Goal: Find specific page/section: Find specific page/section

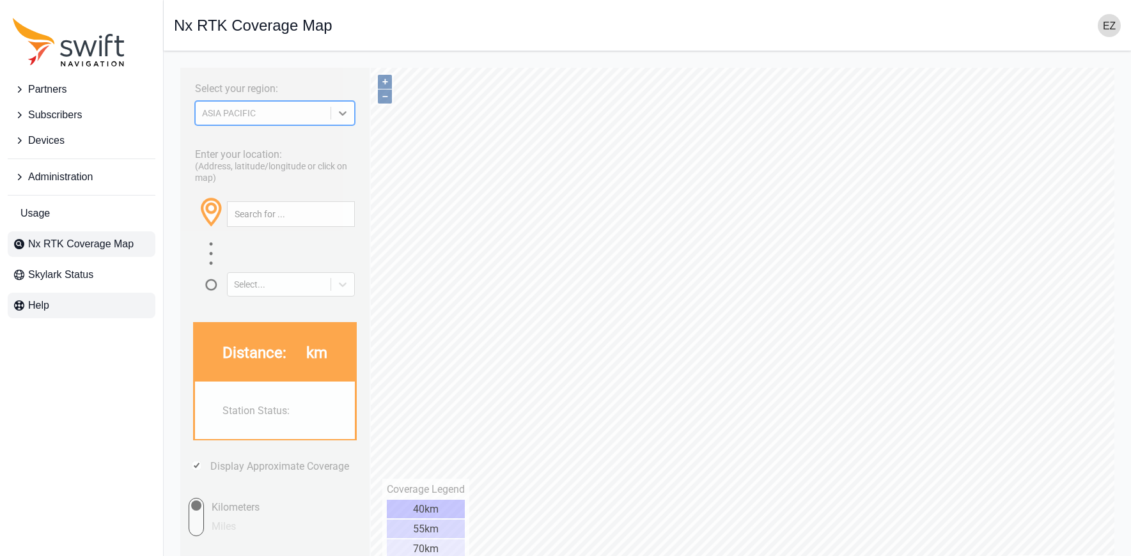
click at [29, 301] on span "Help" at bounding box center [38, 305] width 21 height 15
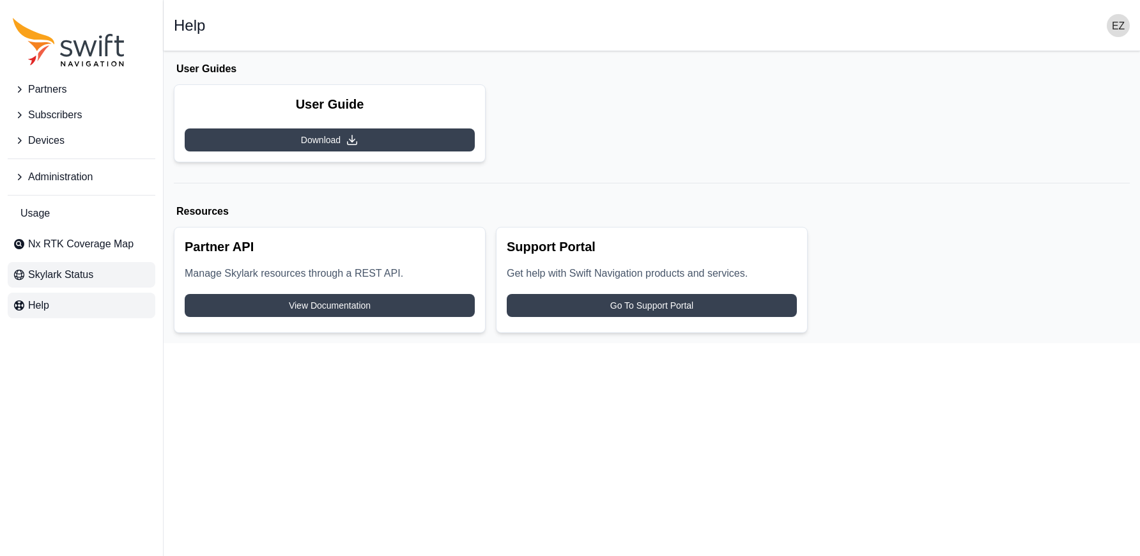
click at [57, 281] on span "Skylark Status" at bounding box center [60, 274] width 65 height 15
click at [123, 255] on link "Nx RTK Coverage Map" at bounding box center [82, 244] width 148 height 26
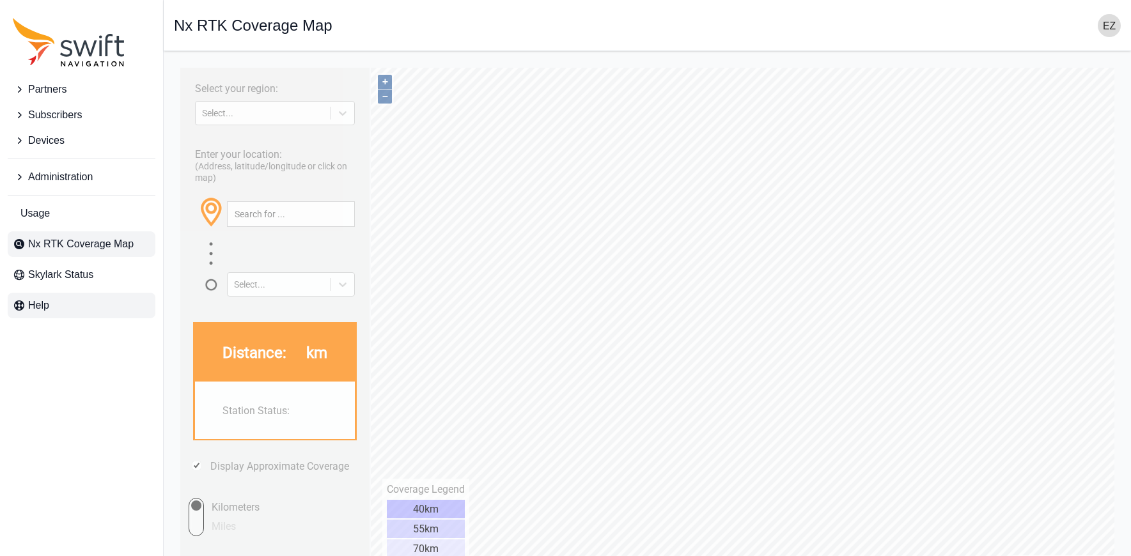
click at [58, 313] on link "Help" at bounding box center [82, 306] width 148 height 26
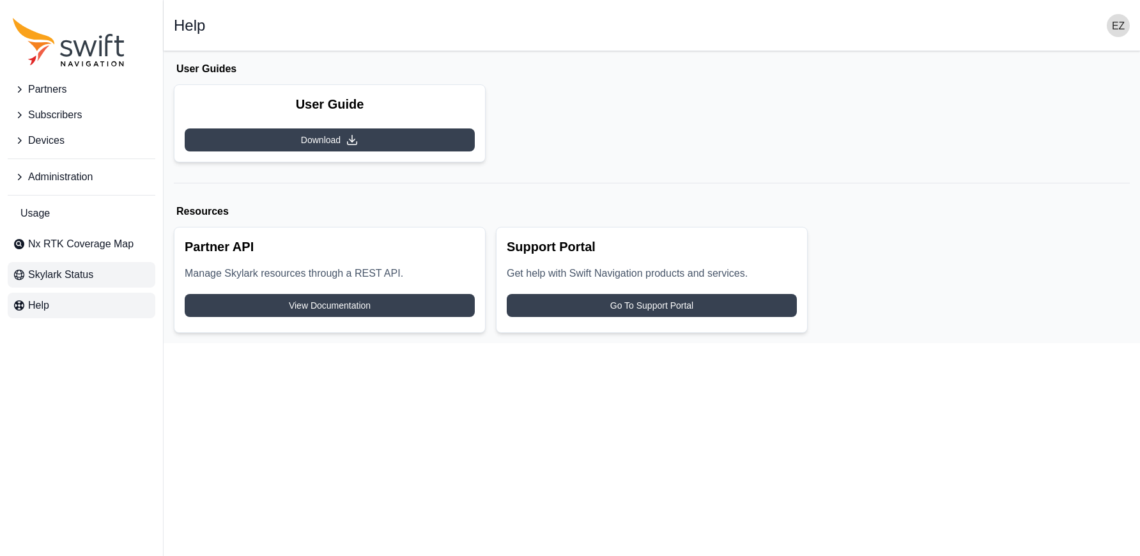
click at [54, 271] on span "Skylark Status" at bounding box center [60, 274] width 65 height 15
click at [102, 249] on span "Nx RTK Coverage Map" at bounding box center [80, 244] width 105 height 15
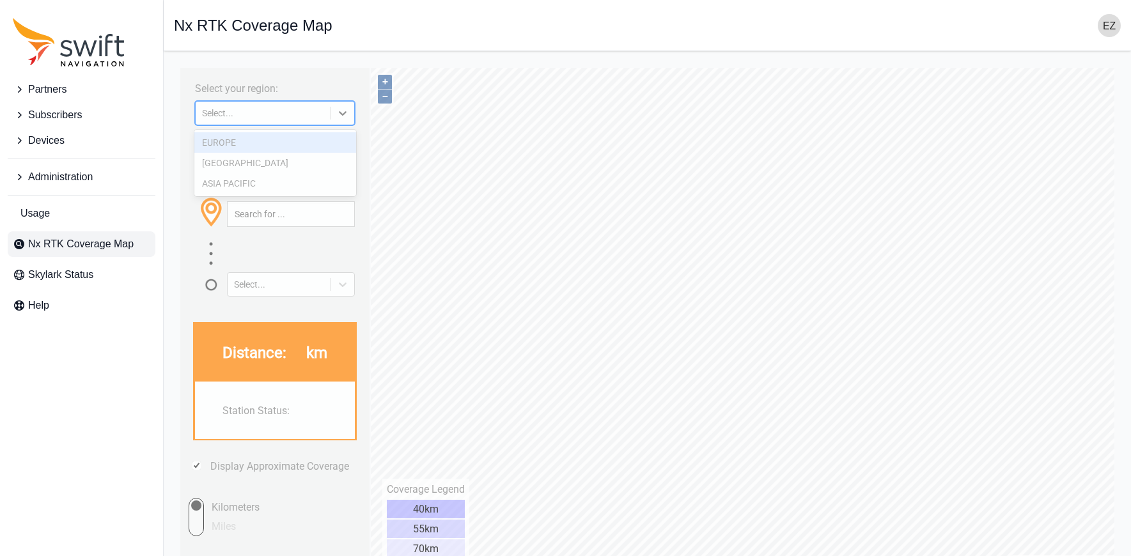
drag, startPoint x: 350, startPoint y: 118, endPoint x: 283, endPoint y: 198, distance: 104.4
click at [349, 118] on icon at bounding box center [342, 113] width 13 height 13
click at [255, 184] on div "ASIA PACIFIC" at bounding box center [275, 183] width 162 height 20
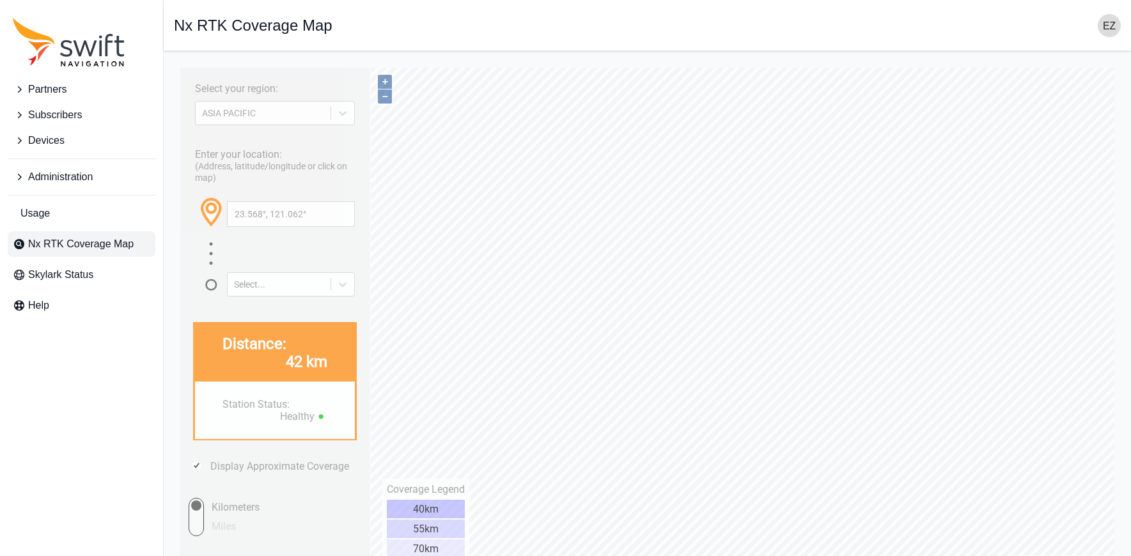
click at [346, 295] on div "Select..." at bounding box center [291, 285] width 128 height 32
click at [342, 288] on icon at bounding box center [342, 284] width 13 height 13
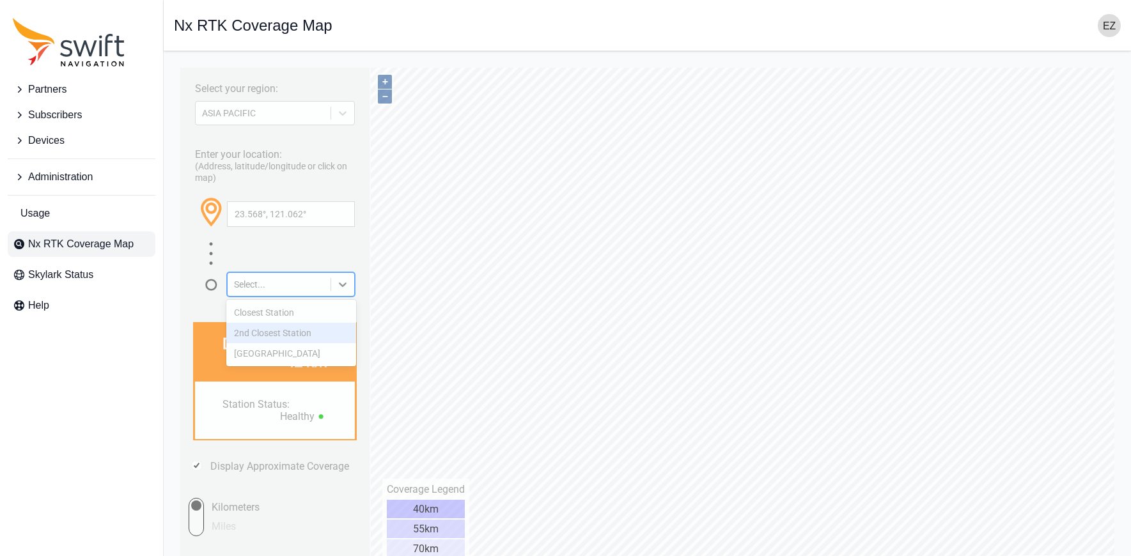
click at [320, 328] on div "2nd Closest Station" at bounding box center [291, 333] width 130 height 20
click at [339, 284] on icon at bounding box center [342, 284] width 13 height 13
click at [317, 318] on div "Closest Station" at bounding box center [291, 312] width 130 height 20
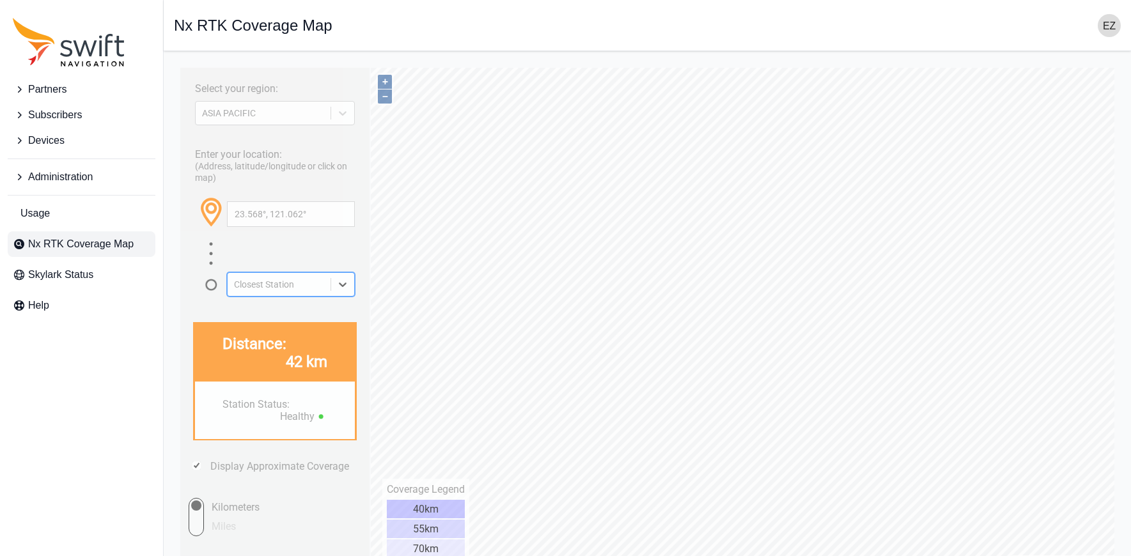
click at [346, 282] on icon at bounding box center [342, 284] width 13 height 13
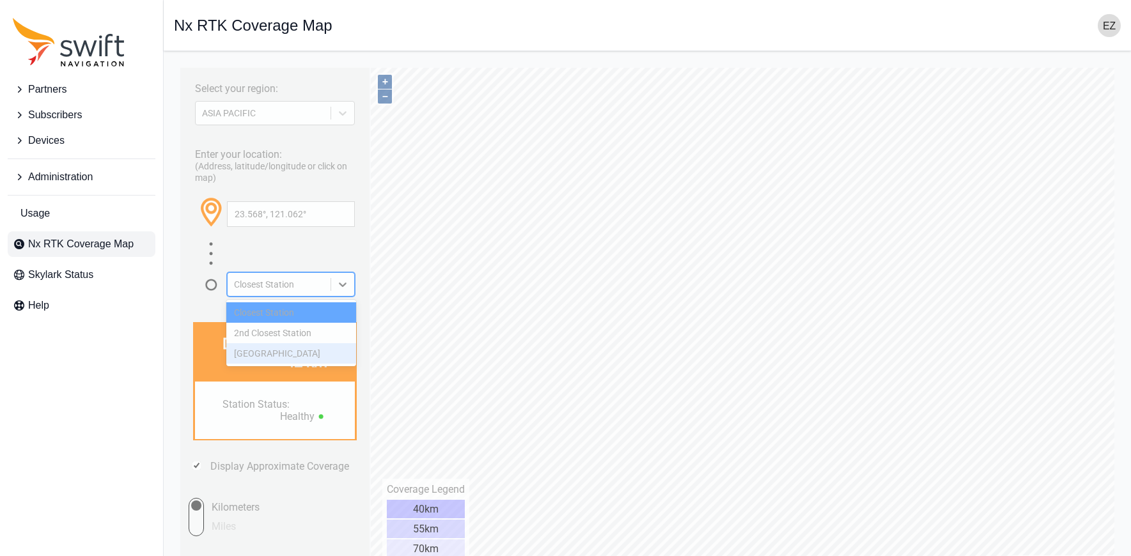
click at [317, 354] on div "3rd Closest Station" at bounding box center [291, 353] width 130 height 20
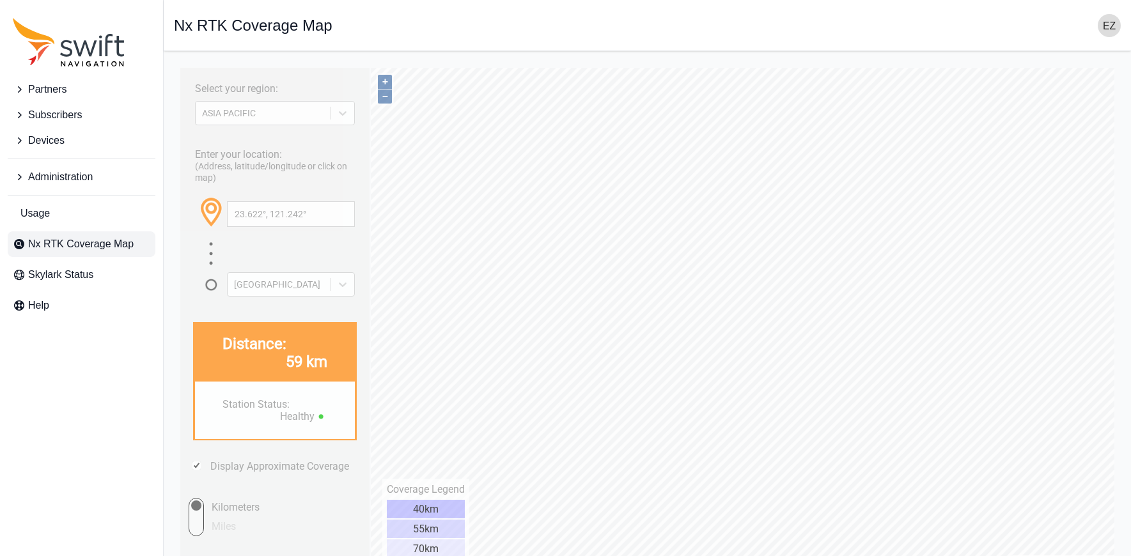
type input "23.669°, 121.363°"
click at [355, 285] on div "Enter your location: (Address, latitude/longitude or click on map) 23.669°, 121…" at bounding box center [275, 218] width 176 height 157
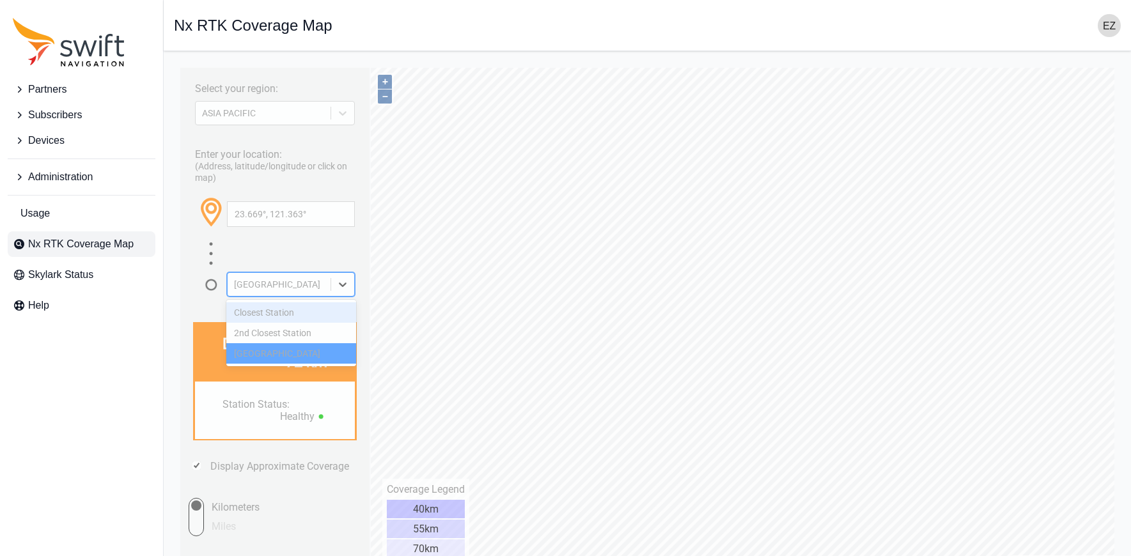
click at [337, 278] on icon at bounding box center [342, 284] width 13 height 13
click at [325, 312] on div "Closest Station" at bounding box center [291, 312] width 130 height 20
